Goal: Information Seeking & Learning: Understand process/instructions

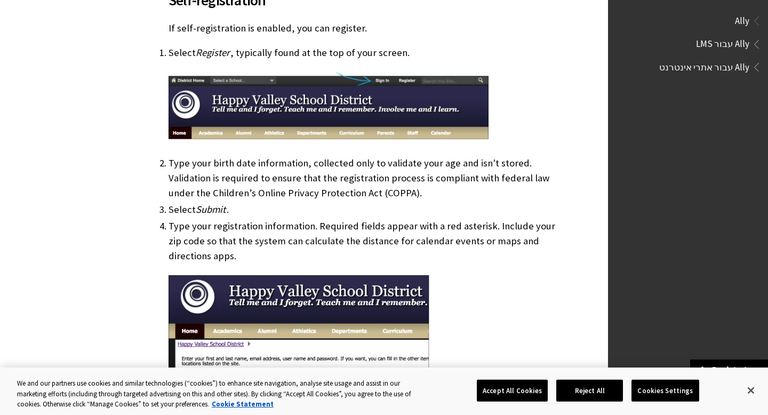
scroll to position [347, 0]
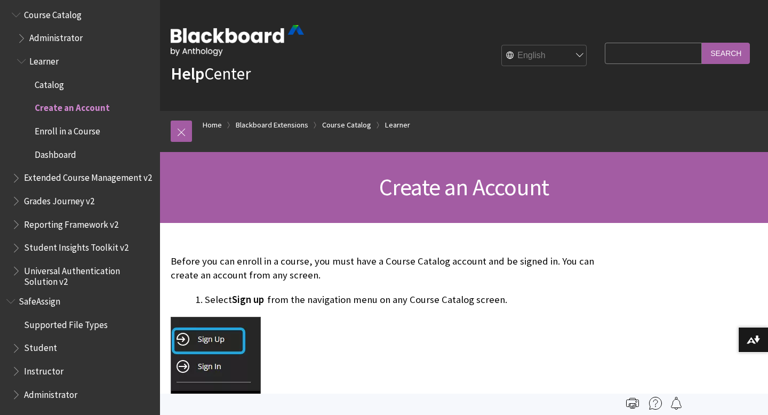
click at [55, 108] on span "Create an Account" at bounding box center [72, 106] width 75 height 14
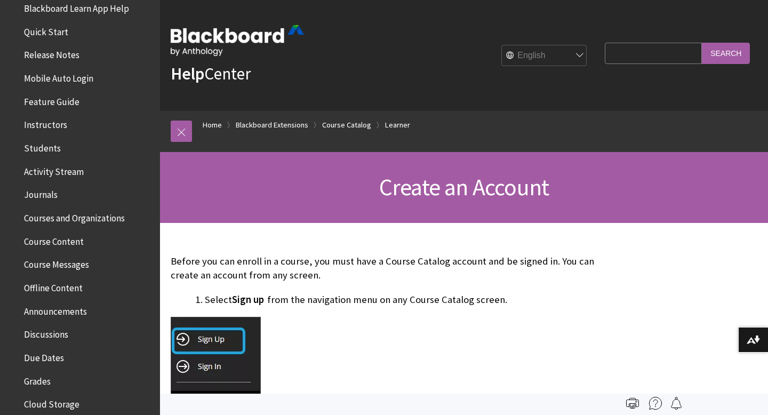
scroll to position [207, 0]
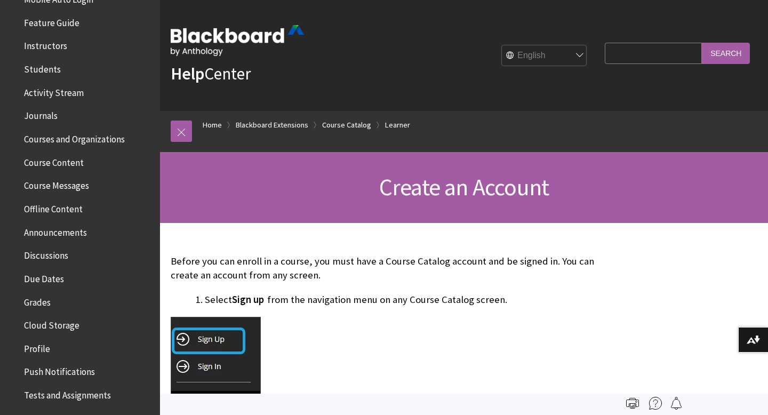
click at [36, 346] on span "Profile" at bounding box center [37, 347] width 26 height 14
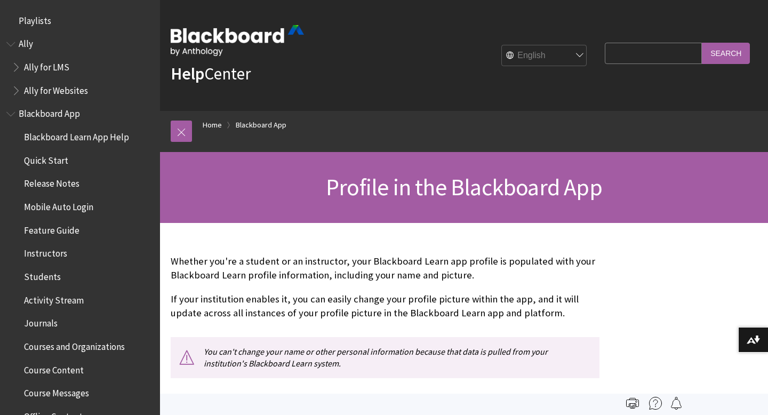
scroll to position [1, 0]
